Goal: Task Accomplishment & Management: Use online tool/utility

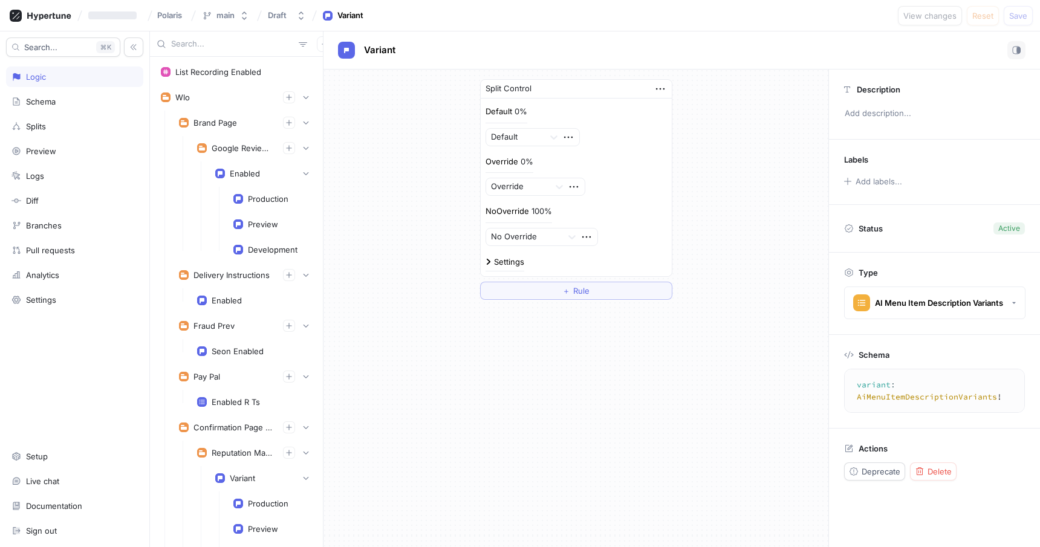
scroll to position [1721, 0]
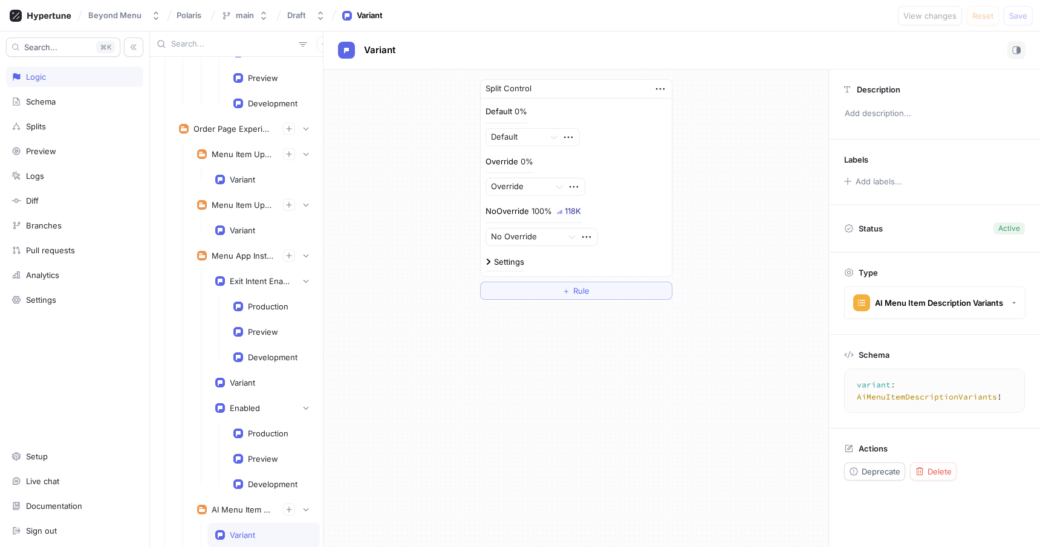
click at [187, 39] on input "text" at bounding box center [232, 44] width 123 height 12
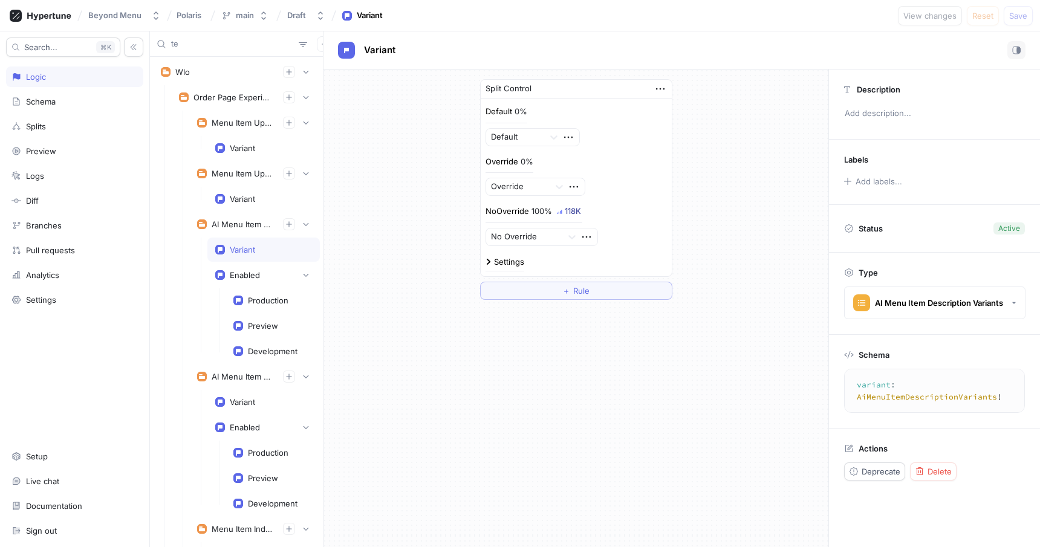
type input "t"
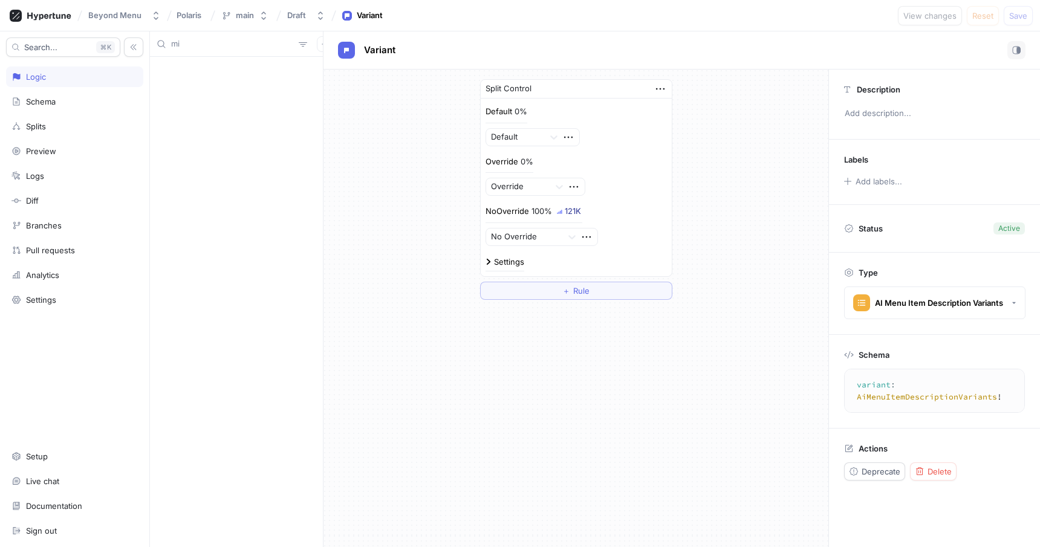
type input "m"
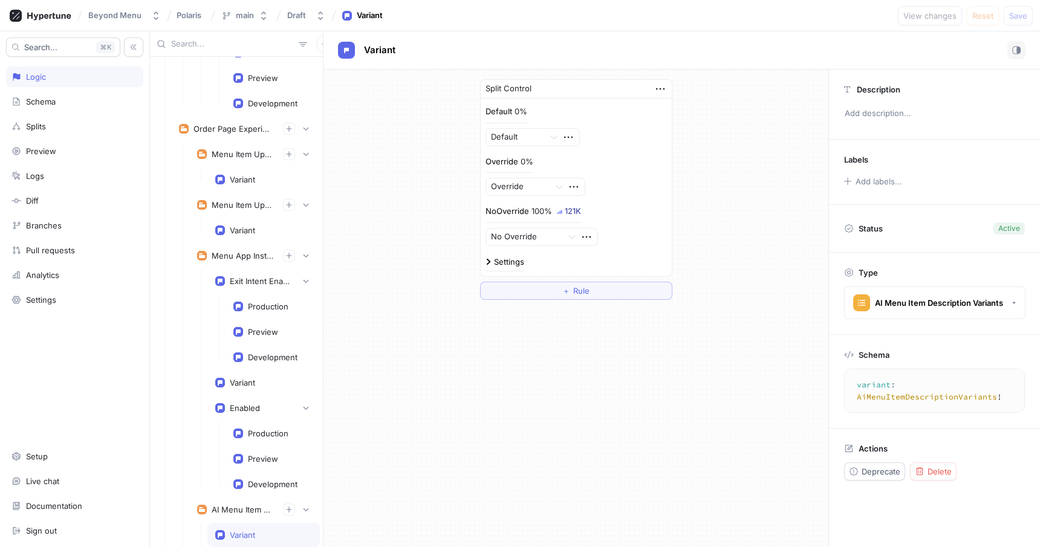
type input "i"
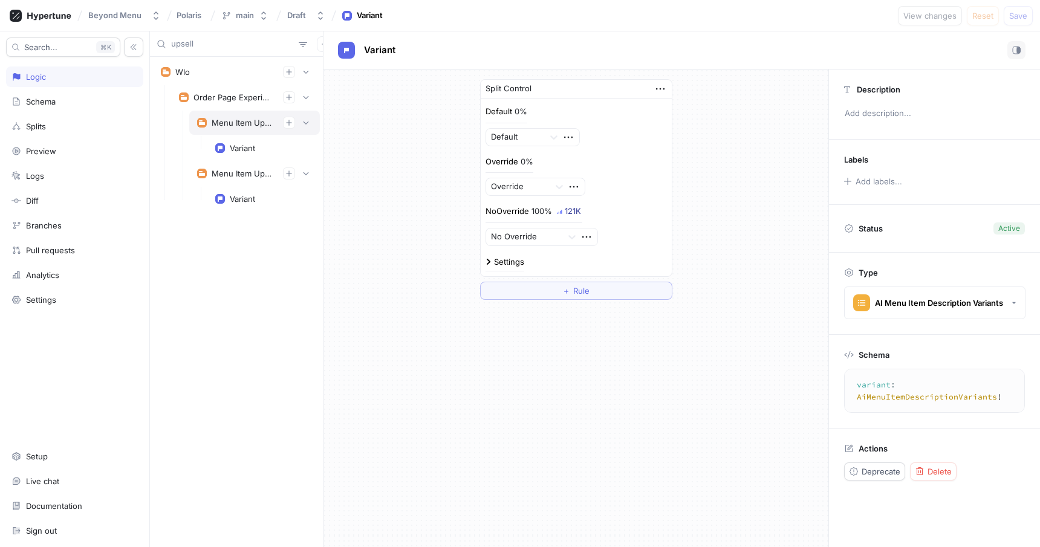
type input "upsell"
click at [241, 117] on div "Menu Item Upsell V2" at bounding box center [254, 123] width 115 height 12
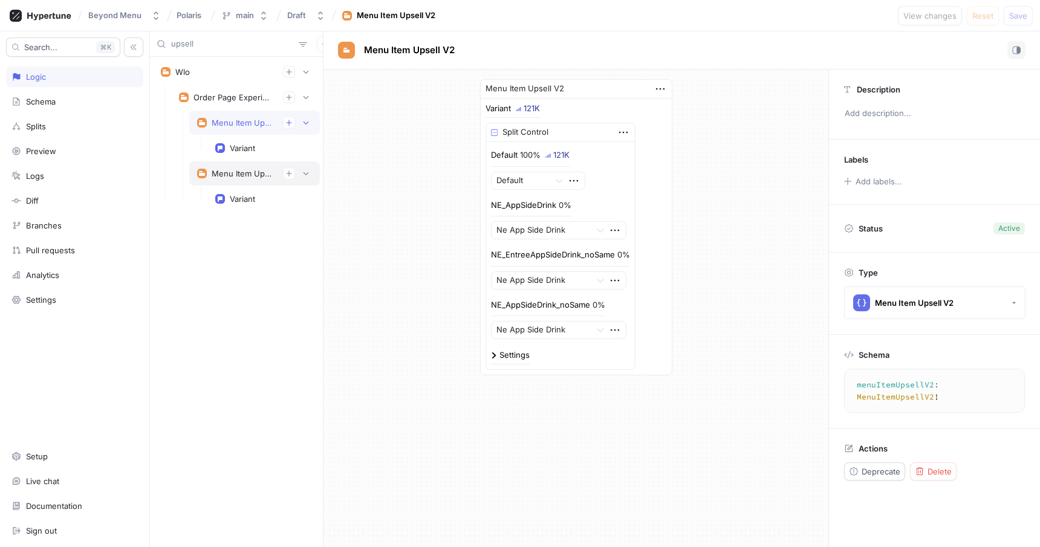
click at [241, 172] on div "Menu Item Upsell" at bounding box center [243, 174] width 62 height 10
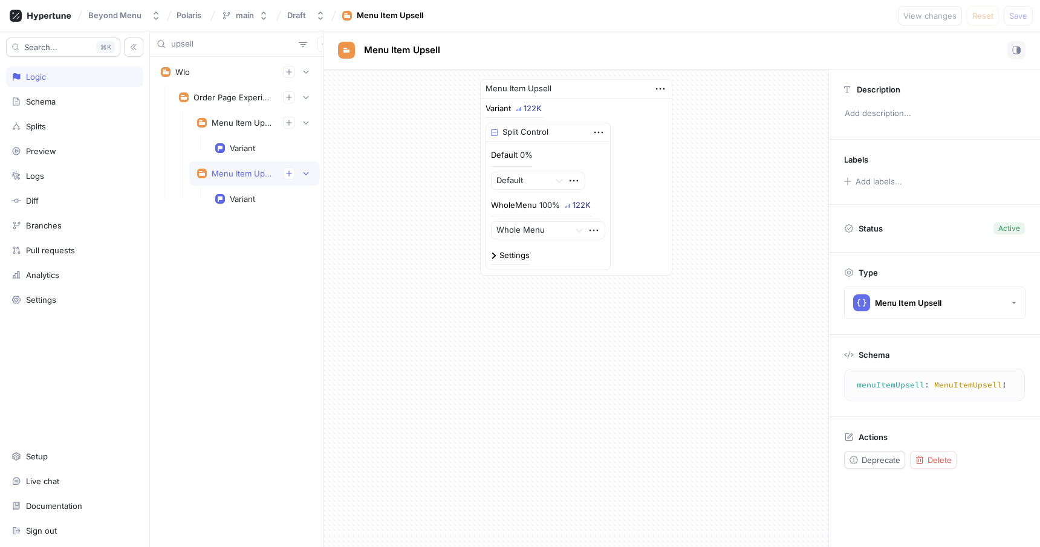
click at [514, 209] on p "WholeMenu" at bounding box center [514, 206] width 46 height 12
copy p "WholeMenu"
click at [235, 119] on div "Menu Item Upsell V2" at bounding box center [243, 123] width 62 height 10
type textarea "menuItemUpsellV2: MenuItemUpsellV2!"
